Goal: Task Accomplishment & Management: Complete application form

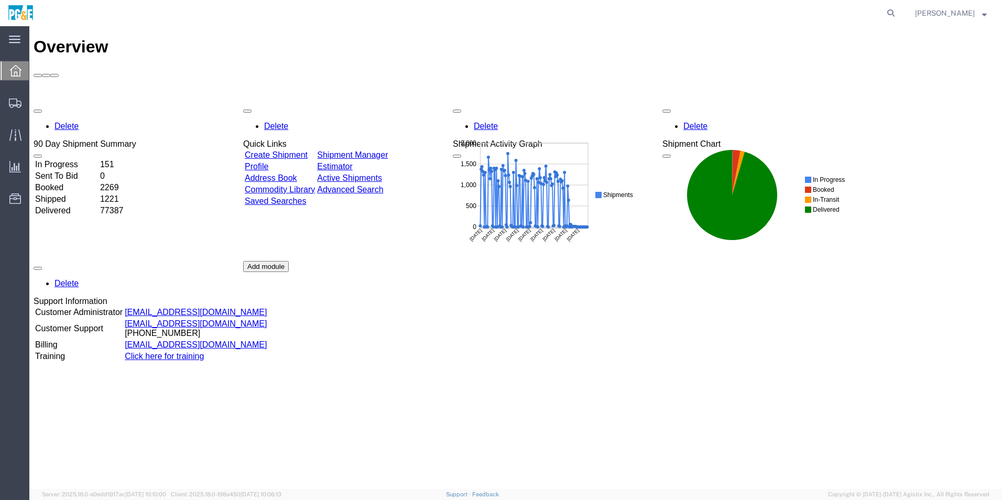
click at [277, 150] on link "Create Shipment" at bounding box center [276, 154] width 63 height 9
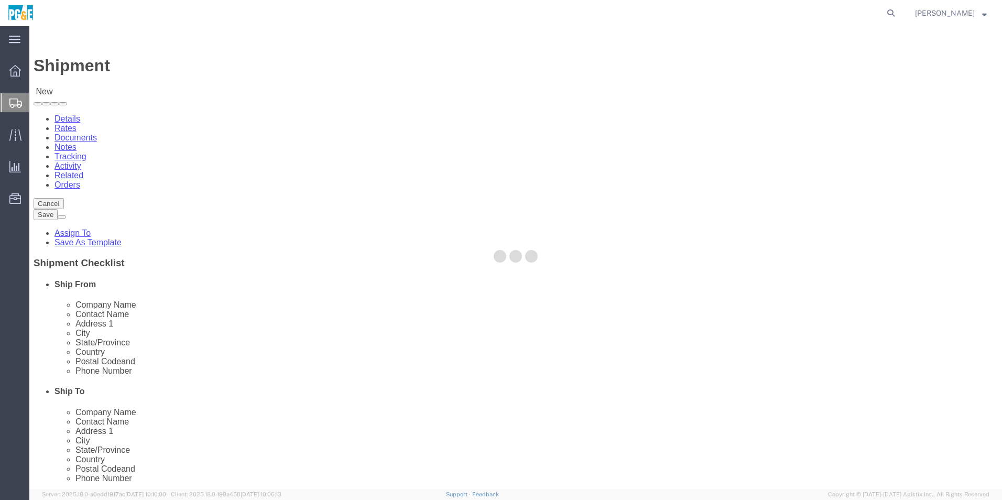
select select
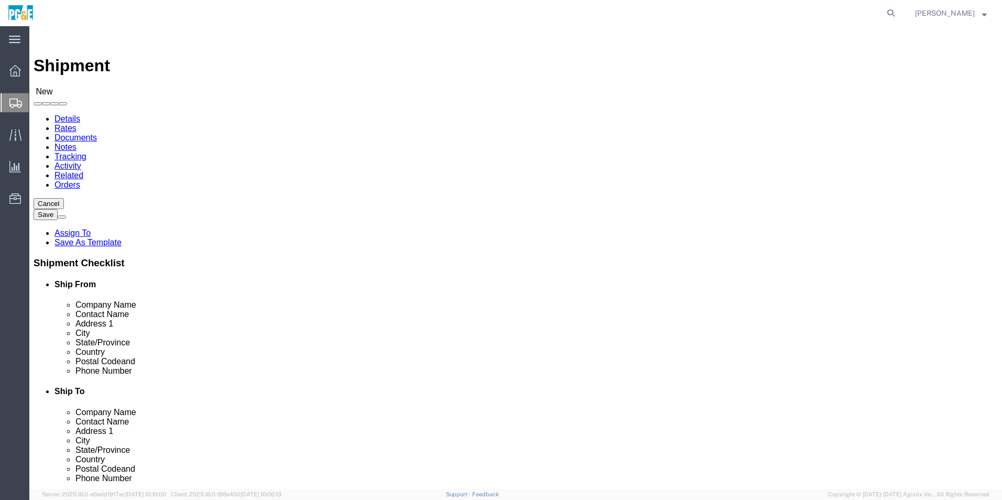
type input "burn"
select select "20051"
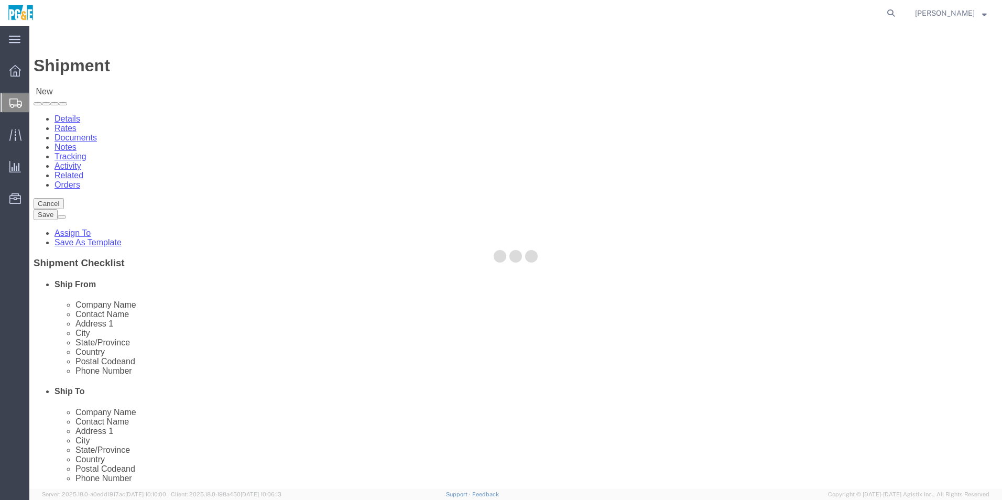
type input "20602"
type input "PG&E"
type input "[STREET_ADDRESS]"
type input "[PERSON_NAME]"
type input "96013-9639"
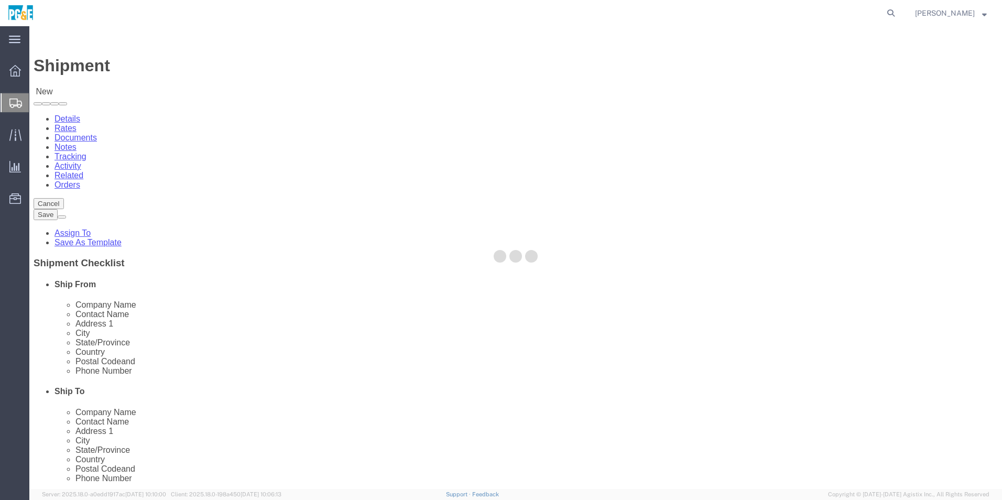
select select "CA"
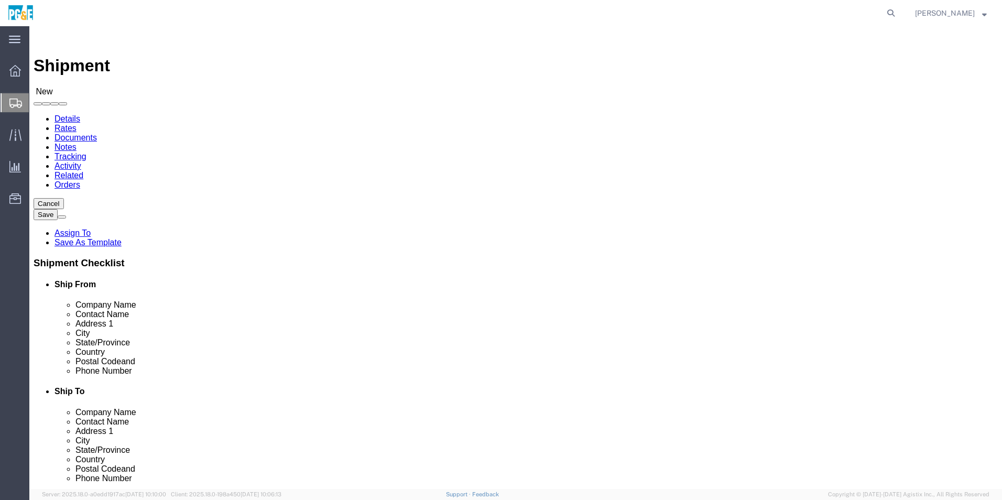
click input "text"
type input "[PERSON_NAME]"
click input "text"
type input "5305575162"
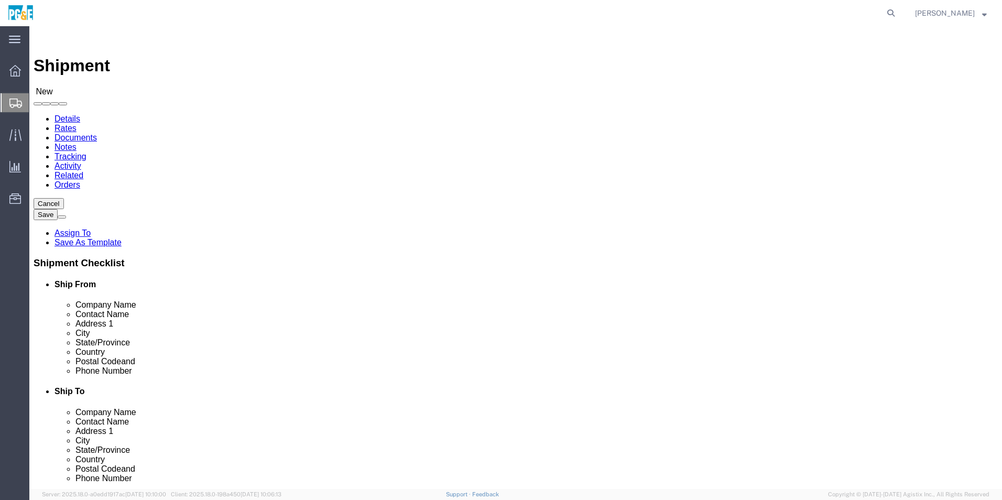
click input "text"
type input "[EMAIL_ADDRESS][DOMAIN_NAME]"
click input "checkbox"
checkbox input "false"
click input "text"
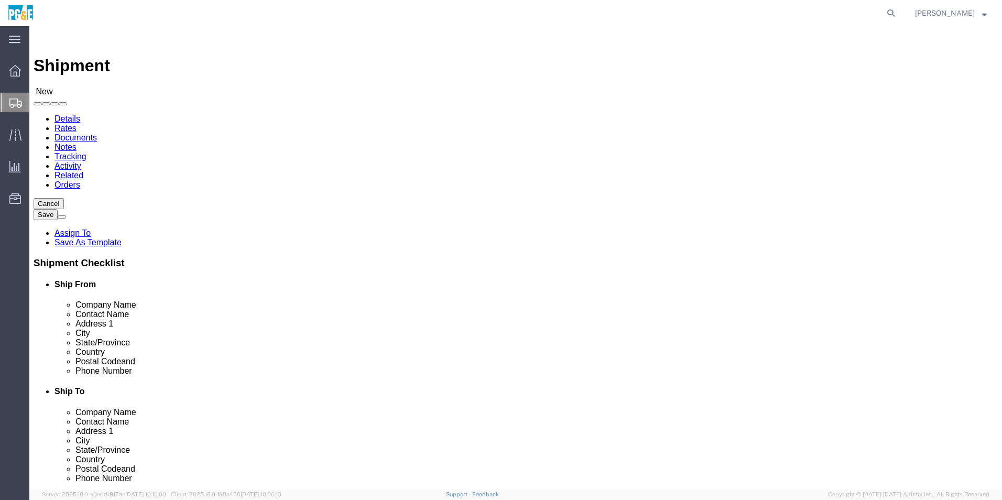
type input "Int"
click p "- Intellirent - (Service Department) [STREET_ADDRESS][PERSON_NAME]"
select select
type input "Intellirent"
type input "Service Department"
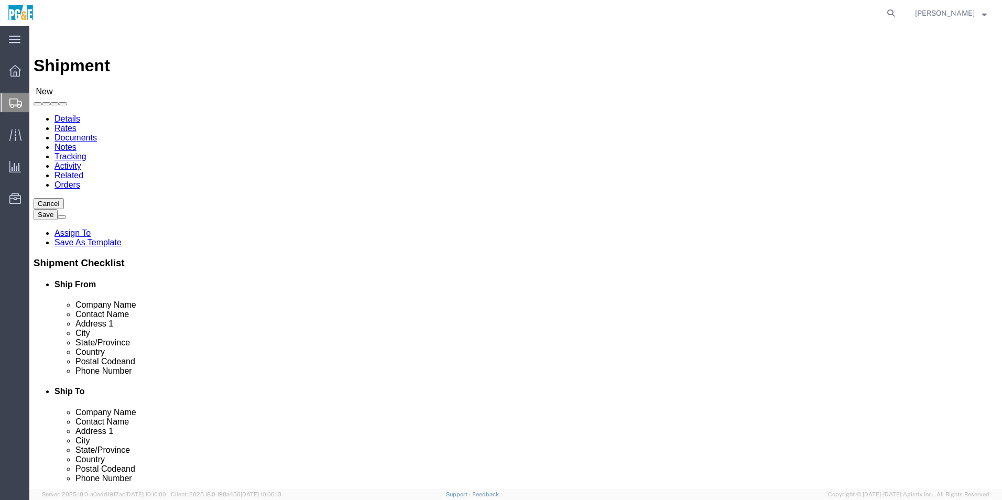
type input "[STREET_ADDRESS][PERSON_NAME]"
type input "Ste 400"
type input "Roanoke"
type input "76262"
select select "[GEOGRAPHIC_DATA]"
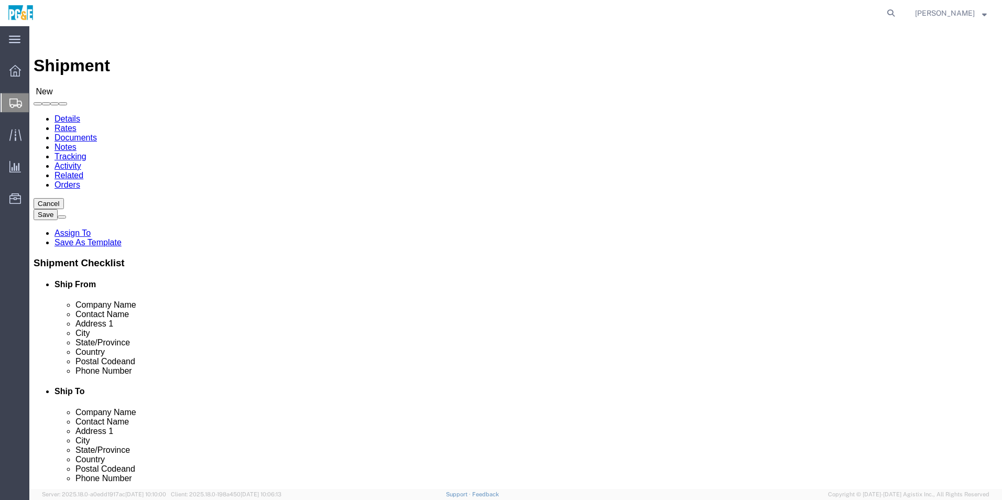
type input "Intellirent"
click input "text"
type input "8176743316"
click input "text"
type input "[EMAIL_ADDRESS][DOMAIN_NAME]"
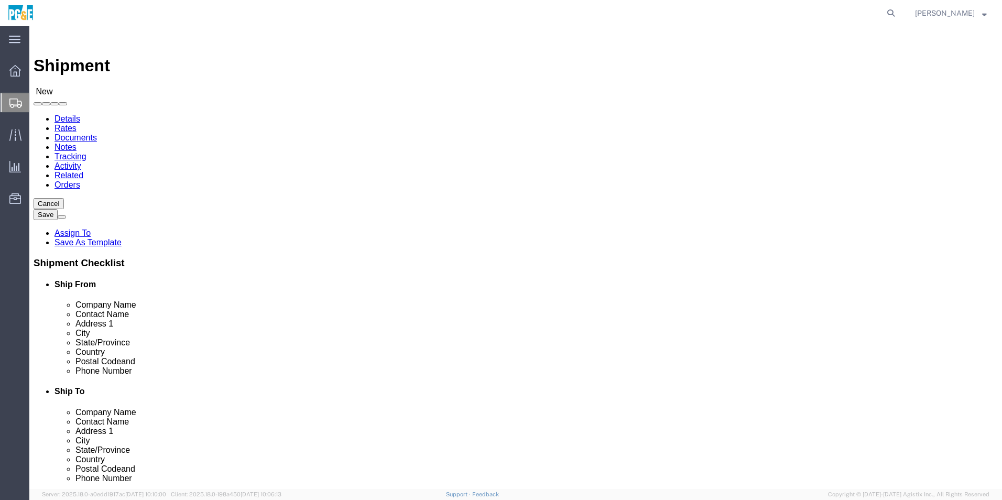
click input "checkbox"
checkbox input "true"
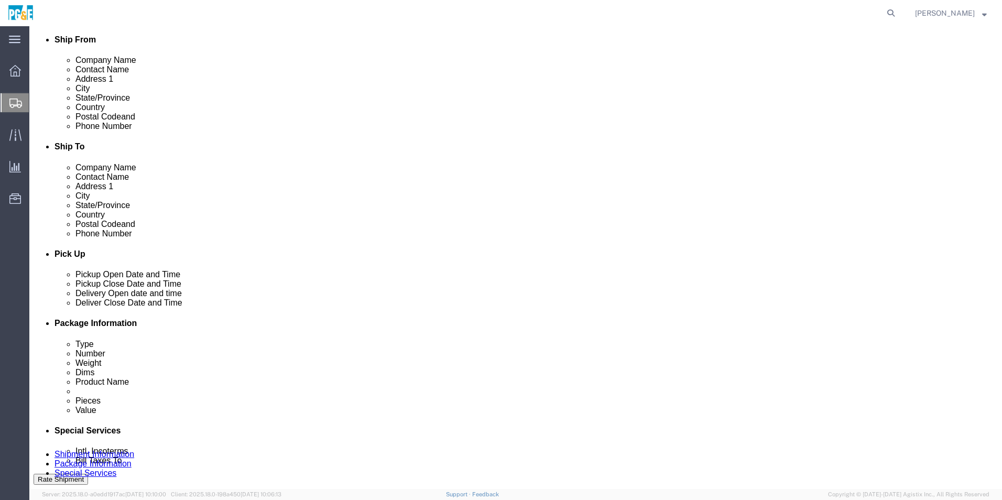
scroll to position [279, 0]
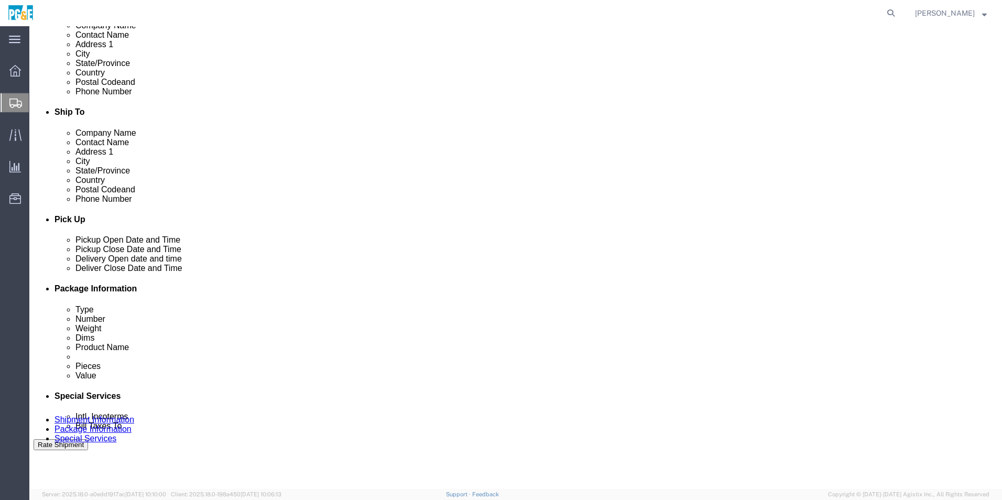
click div "[DATE] 4:00 PM"
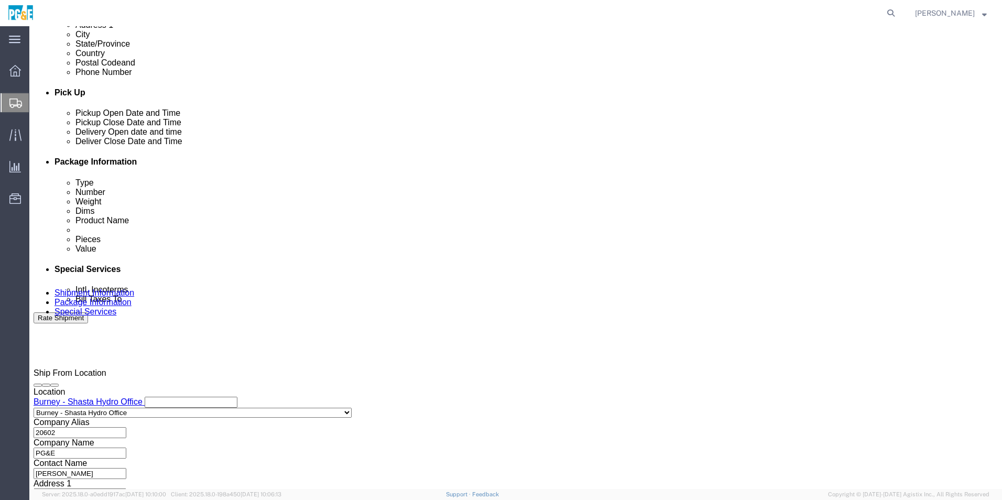
scroll to position [419, 0]
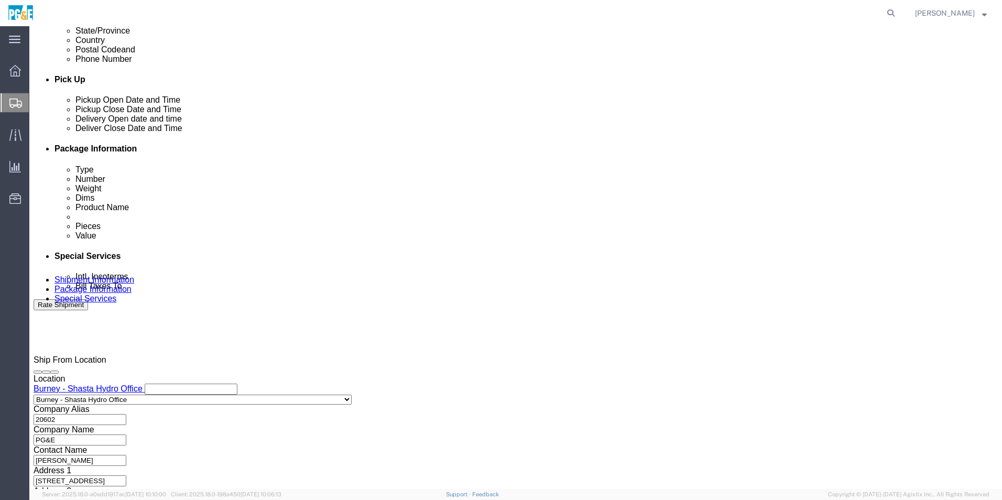
click input "4:00 PM"
type input "10:00 AM"
click button "Apply"
click div "[DATE] 11:00 AM"
type input "2:00 PM"
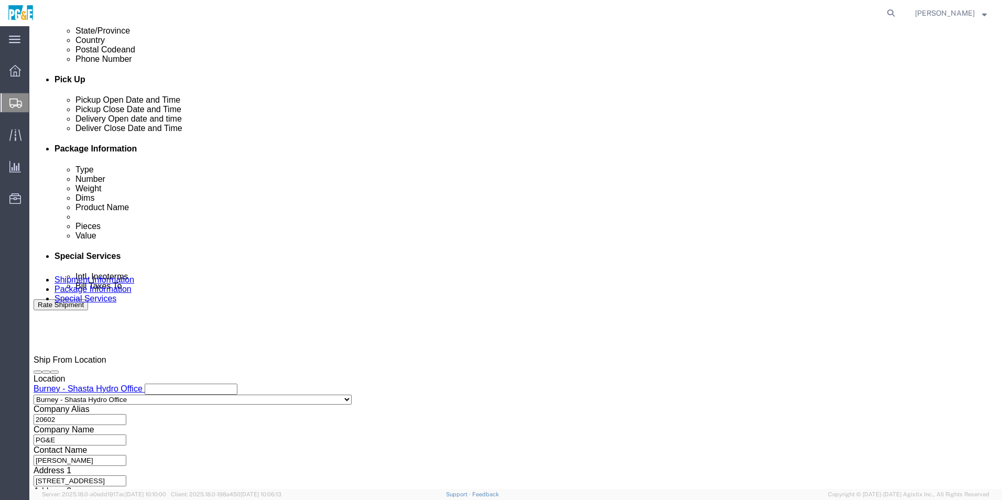
click button "Apply"
click div
click input "3:00 PM"
type input "9:00 AM"
click button "Apply"
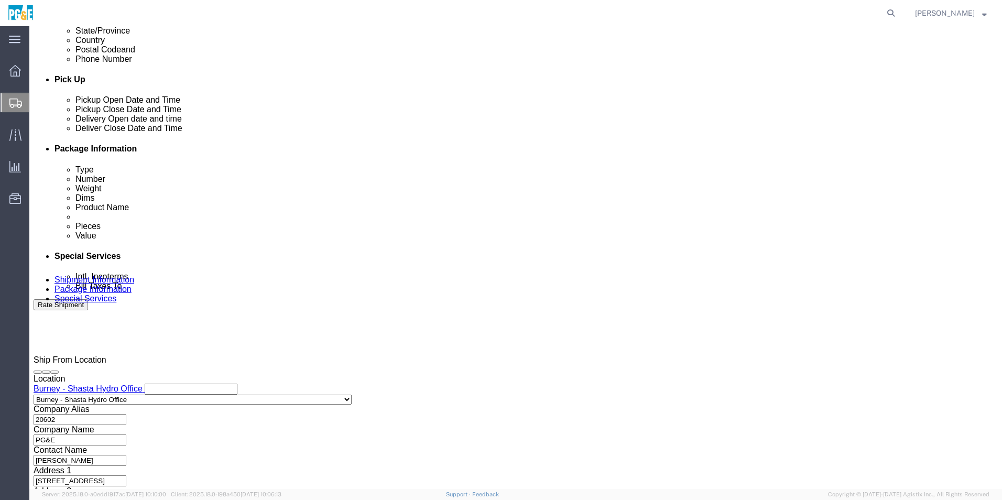
click div
type input "3:00 PM"
click button "Apply"
click select "Select Account Type Activity ID Airline Appointment Number ASN Batch Request # …"
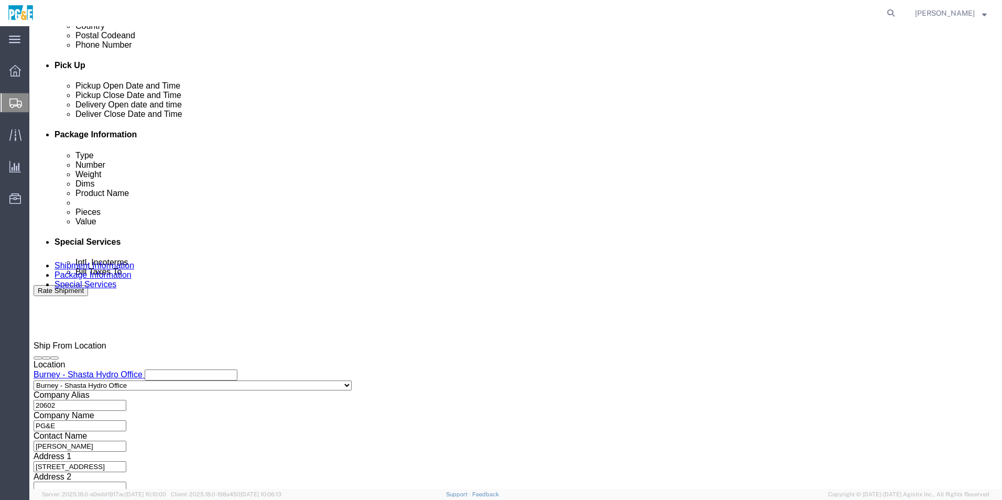
scroll to position [437, 0]
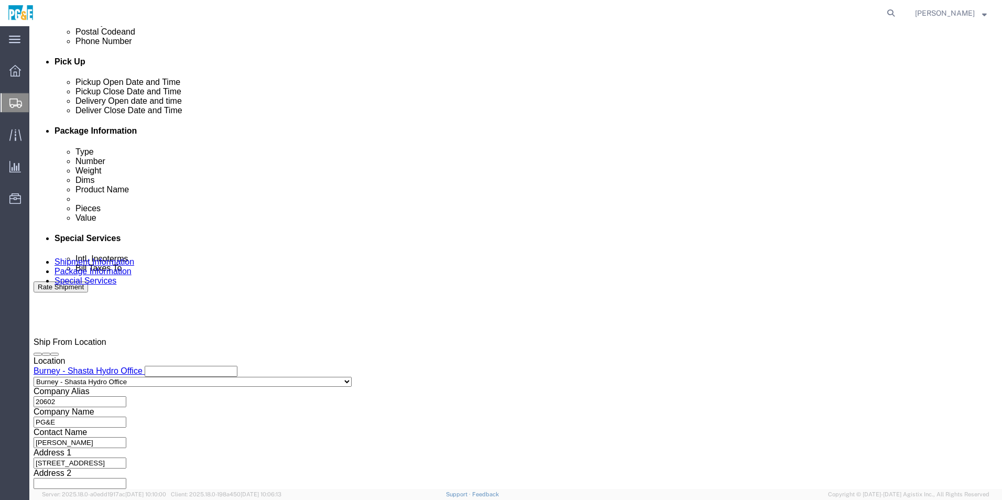
click select "Select Account Type Activity ID Airline Appointment Number ASN Batch Request # …"
click input "text"
click select "Select Account Type Activity ID Airline Appointment Number ASN Batch Request # …"
select select "RMA"
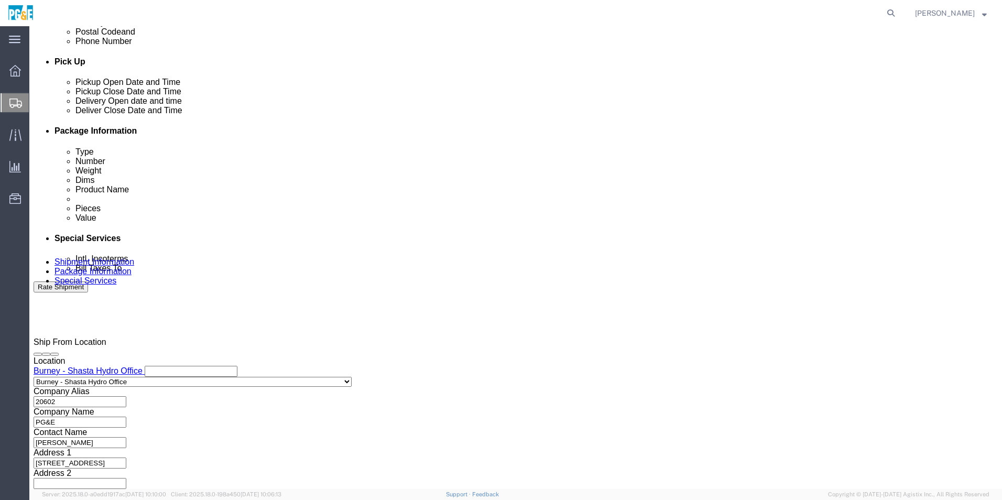
click select "Select Account Type Activity ID Airline Appointment Number ASN Batch Request # …"
click input "text"
type input "PSRV00167"
click select "Select Account Type Activity ID Airline Appointment Number ASN Batch Request # …"
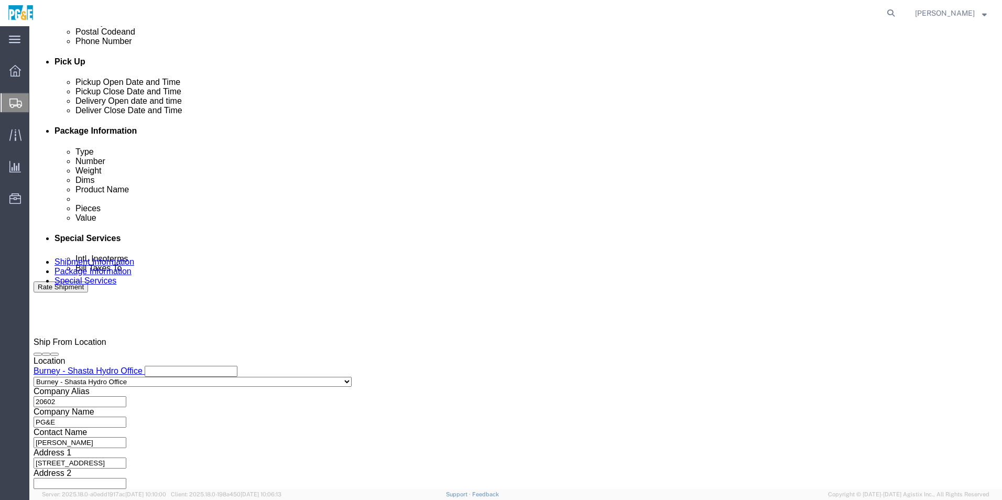
click select "Select Account Type Activity ID Airline Appointment Number ASN Batch Request # …"
select select "INTLREQ"
click select "Select Account Type Activity ID Airline Appointment Number ASN Batch Request # …"
click input "text"
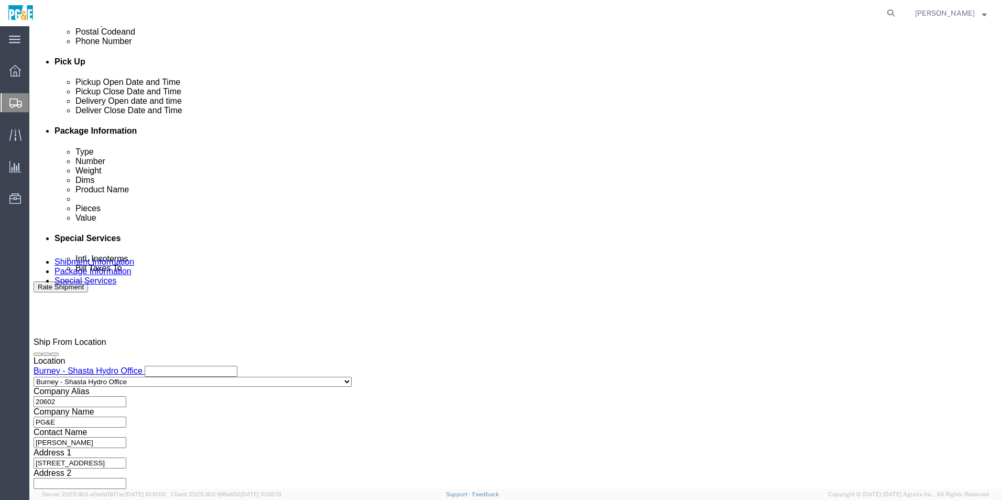
type input "PR1459530"
click select "Select Air Less than Truckload Multi-Leg Ocean Freight Rail Small Parcel Truckl…"
click select "Select Straight Truck"
click select "Select Air Less than Truckload Multi-Leg Ocean Freight Rail Small Parcel Truckl…"
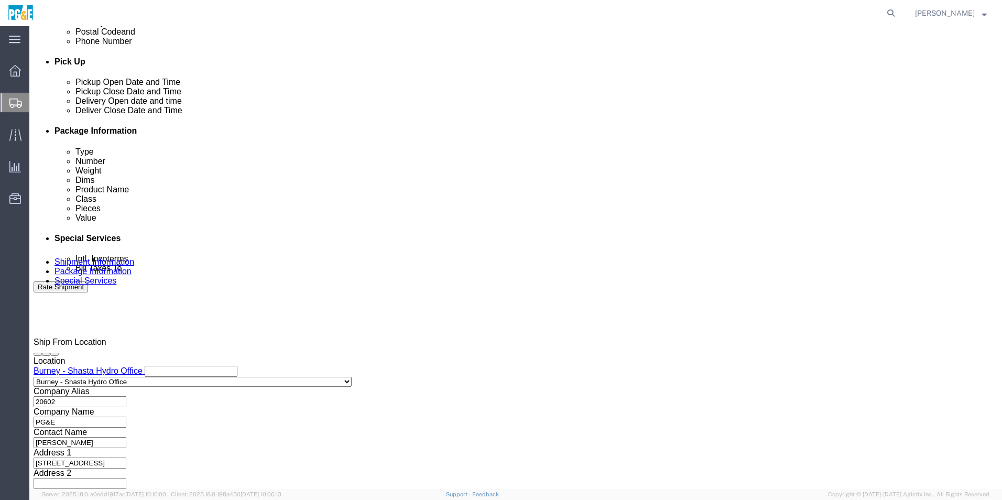
select select "TL"
click select "Select Air Less than Truckload Multi-Leg Ocean Freight Rail Small Parcel Truckl…"
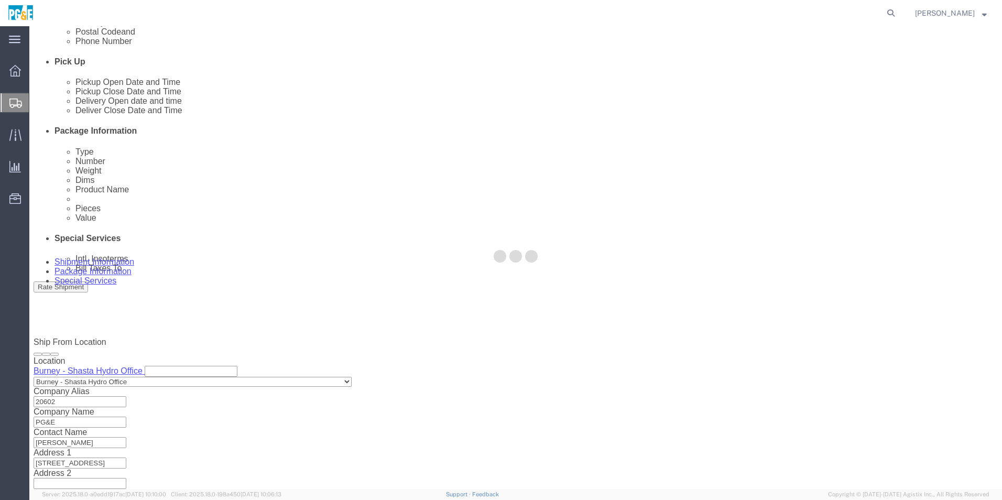
select select
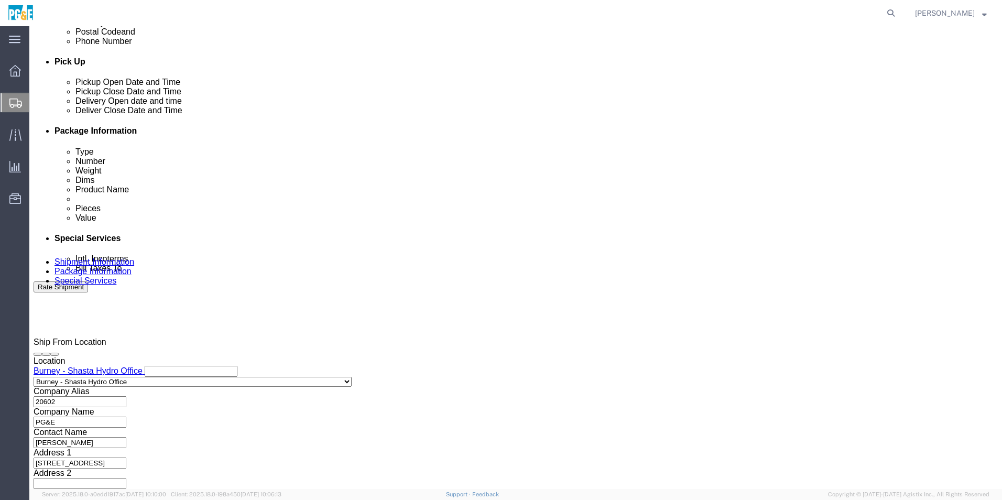
click select "Select 1-Ton (PSS) 10 Wheel 10 Yard Dump Truck 20 Yard Dump Truck Bobtail Botto…"
select select "FLBD"
click select "Select 1-Ton (PSS) 10 Wheel 10 Yard Dump Truck 20 Yard Dump Truck Bobtail Botto…"
click select "Select 35 Feet 20 Feet 28 Feet 53 Feet 40 Feet 48 Feet"
select select "20FT"
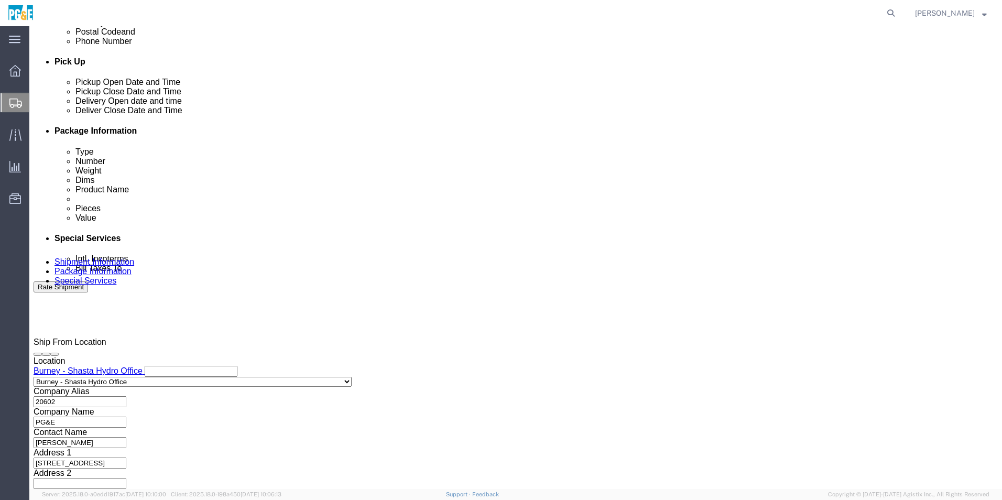
click select "Select 35 Feet 20 Feet 28 Feet 53 Feet 40 Feet 48 Feet"
drag, startPoint x: 730, startPoint y: 422, endPoint x: 725, endPoint y: 423, distance: 5.3
click button "Continue"
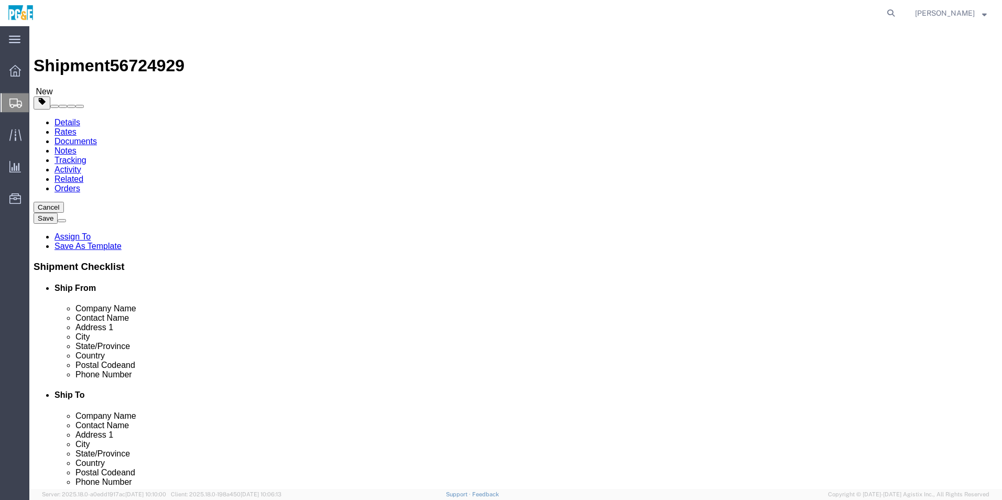
click select "Select Bulk Bundle(s) Cardboard Box(es) Carton(s) Crate(s) Drum(s) (Fiberboard)…"
select select "CRAT"
click select "Select Bulk Bundle(s) Cardboard Box(es) Carton(s) Crate(s) Drum(s) (Fiberboard)…"
click input "text"
type input "45"
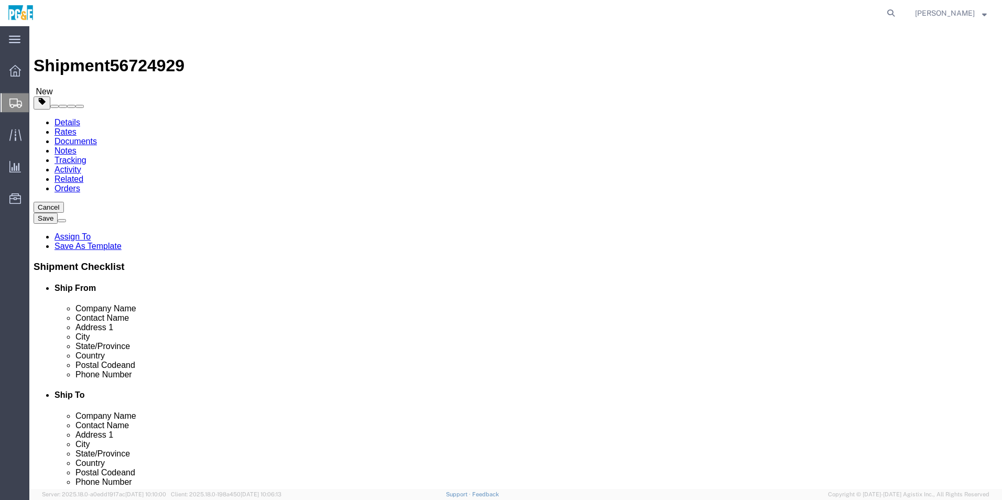
type input "48"
type input "26"
drag, startPoint x: 159, startPoint y: 246, endPoint x: 140, endPoint y: 246, distance: 18.3
click div "0.00 Select kgs lbs"
type input "400"
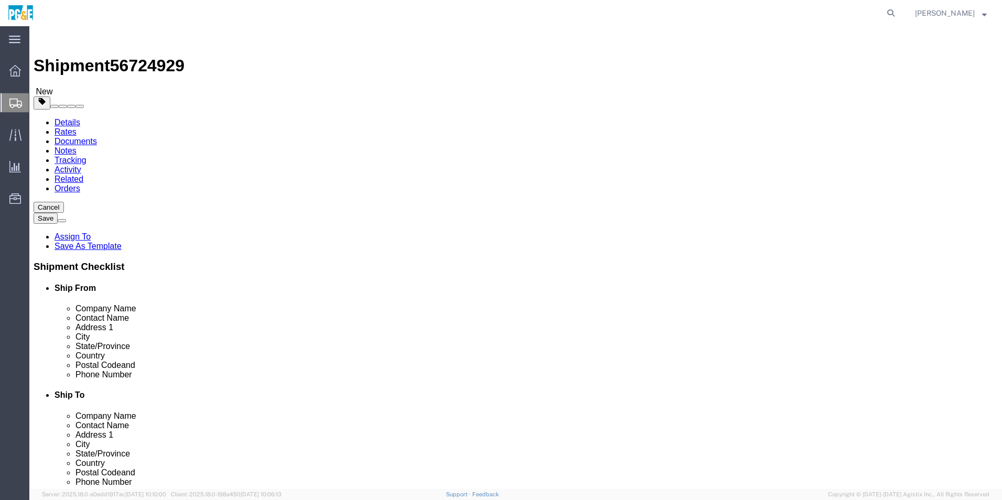
click link "Add Content"
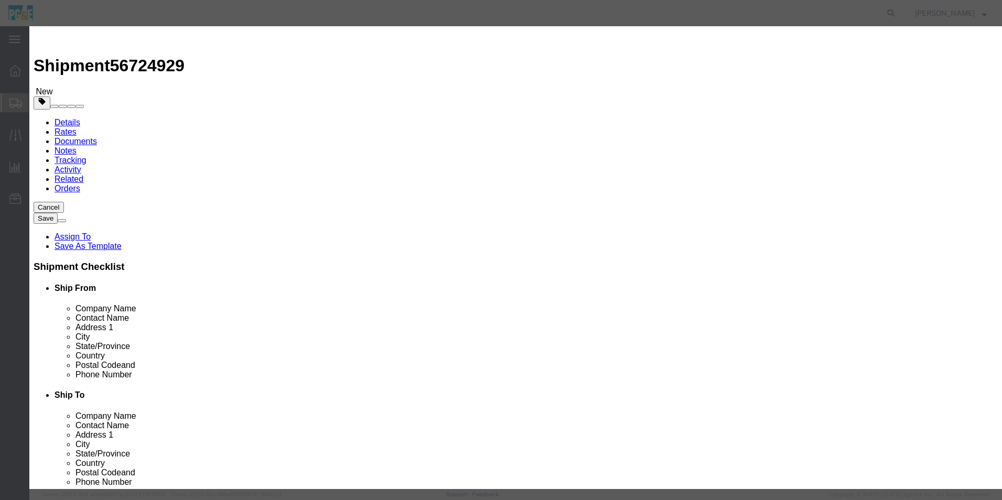
click input "text"
type input "M&TE Crate"
drag, startPoint x: 325, startPoint y: 96, endPoint x: 308, endPoint y: 98, distance: 16.9
click input "0"
type input "23"
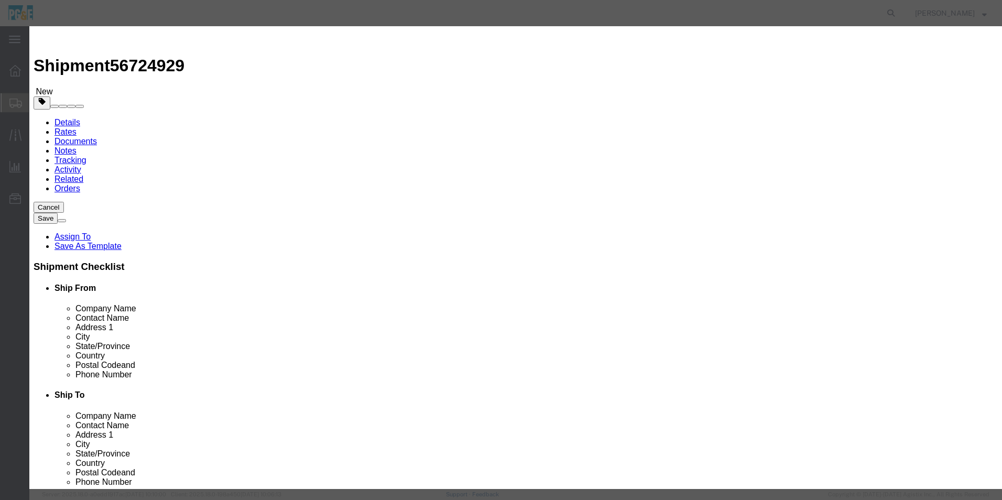
click input "text"
type input "150"
click div "150"
click select "Select 50 55 60 65 70 85 92.5 100 125 175 250 300 400"
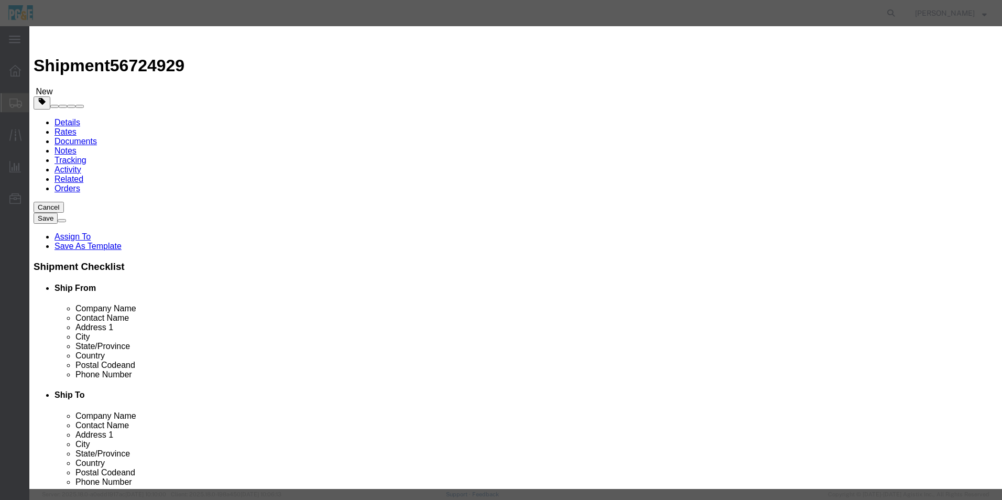
select select "55"
click select "Select 50 55 60 65 70 85 92.5 100 125 175 250 300 400"
click button "Save & Close"
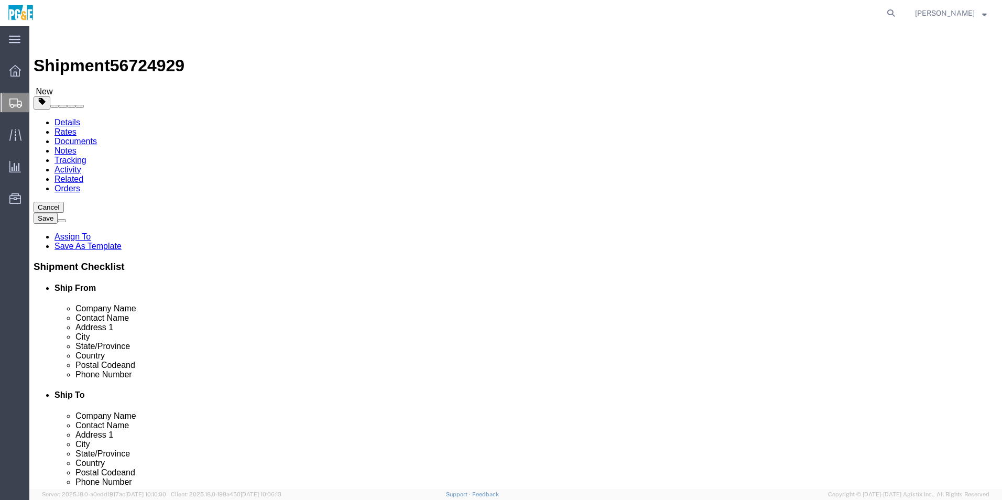
click button "Continue"
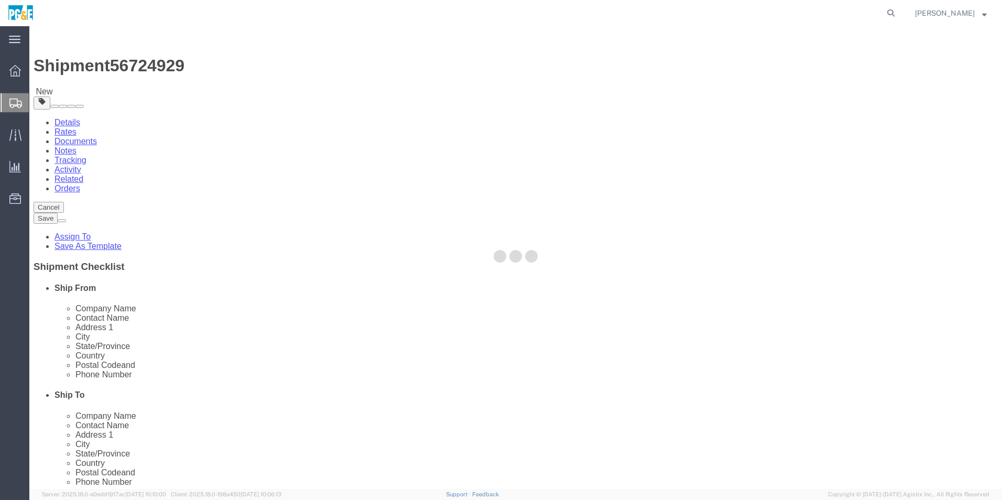
select select
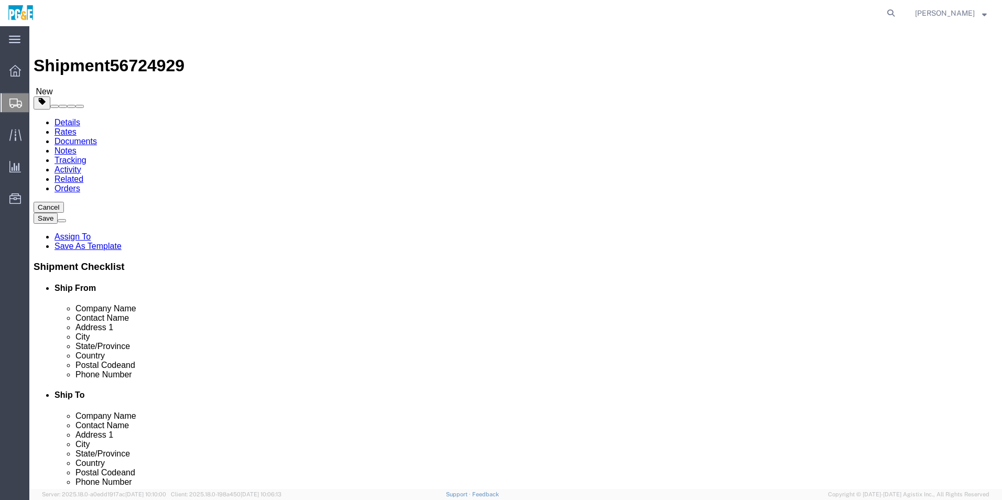
click span "Select one or more"
click div "Instructions"
click textarea
paste textarea "This is the shipment of (1) half box. The half box will need to be loaded via f…"
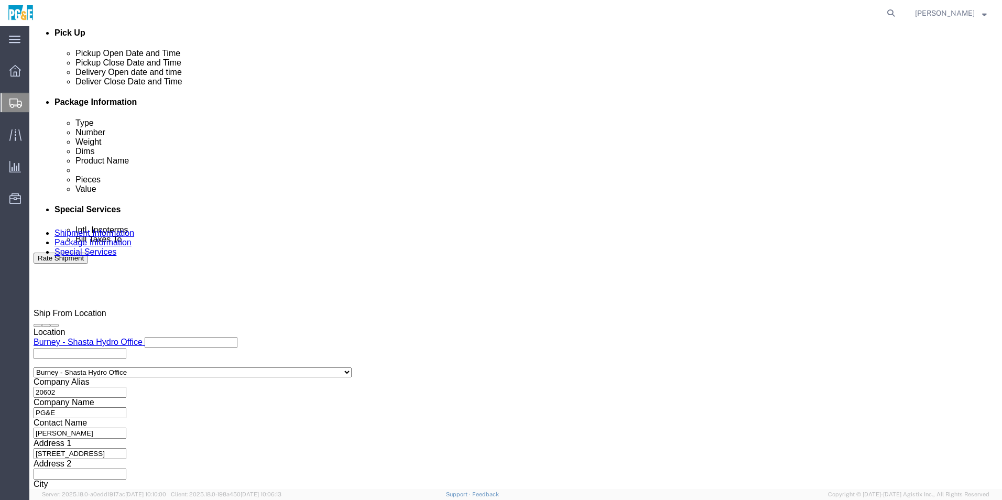
scroll to position [489, 0]
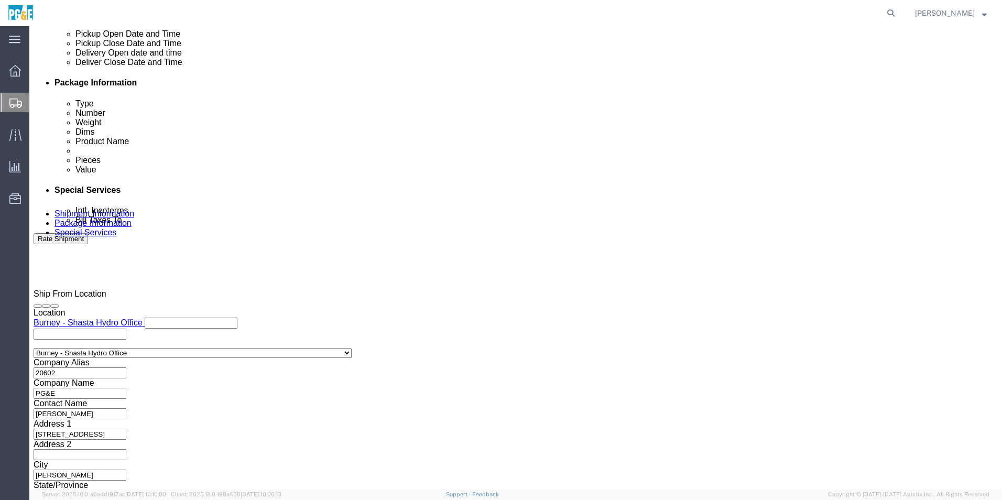
type textarea "This is the shipment of (1) half box. The half box will need to be loaded via f…"
click input "text"
type input "[EMAIL_ADDRESS][DOMAIN_NAME]"
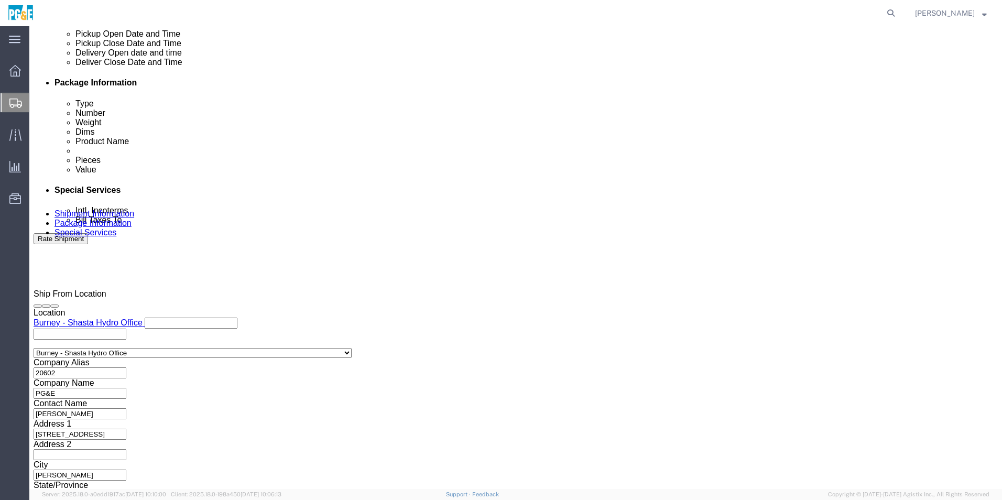
type input "[EMAIL_ADDRESS][DOMAIN_NAME],[EMAIL_ADDRESS][DOMAIN_NAME]"
click input "Include shipping documents"
checkbox input "true"
click input "BOL"
checkbox input "true"
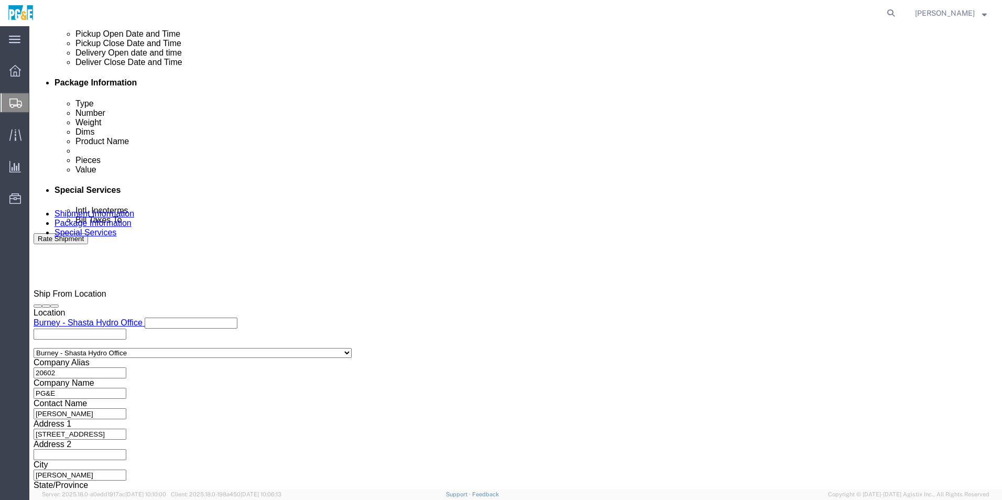
click input "Packing List"
checkbox input "true"
click input "Shipping Label"
checkbox input "true"
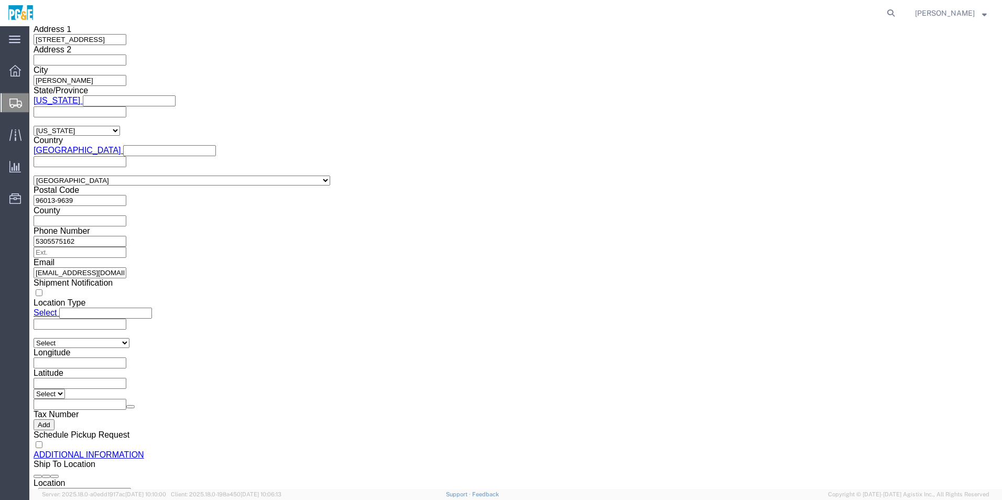
scroll to position [961, 0]
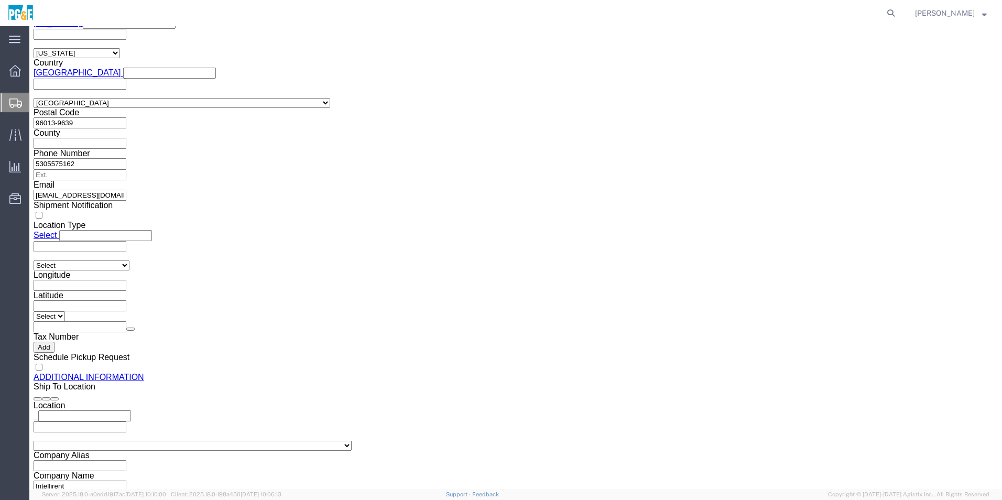
click button "Rate Shipment"
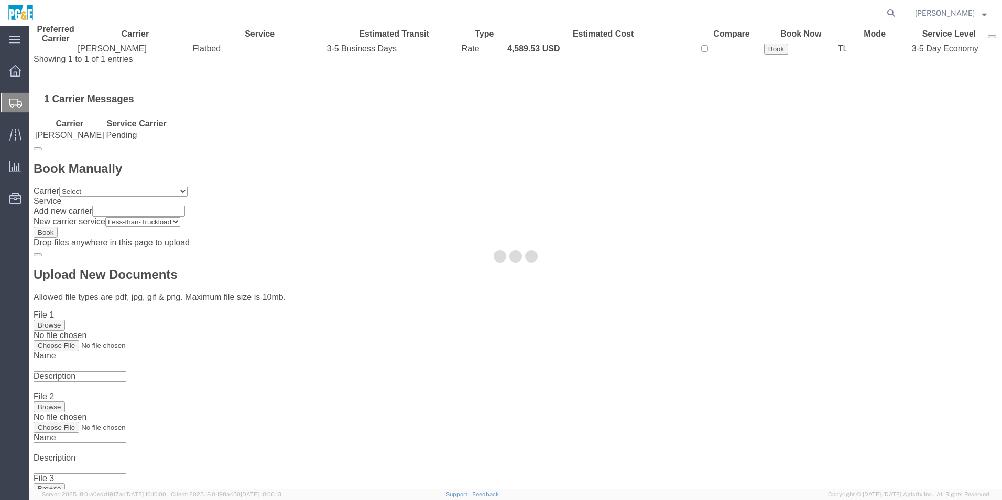
scroll to position [0, 0]
